Goal: Go to known website: Access a specific website the user already knows

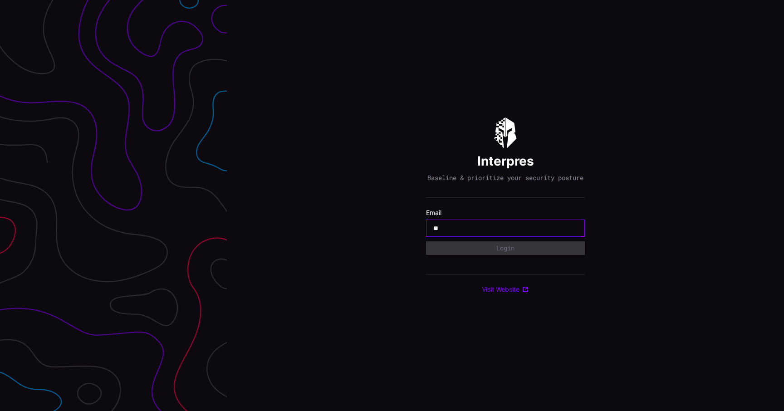
type input "**********"
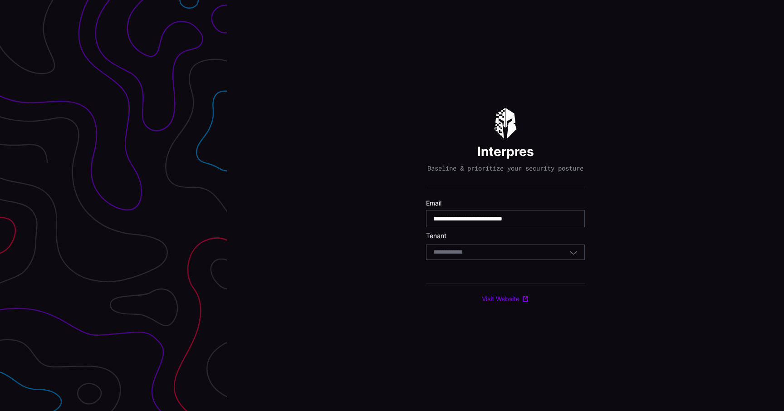
click at [465, 260] on div "Select Tenant" at bounding box center [505, 252] width 159 height 15
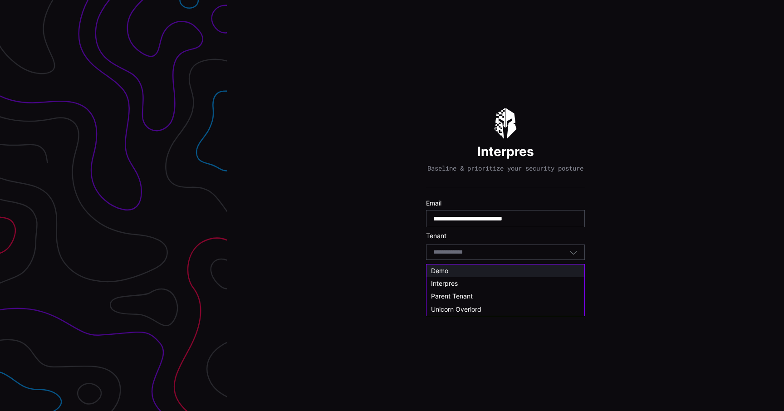
click at [452, 269] on div "Demo" at bounding box center [505, 271] width 149 height 8
